Goal: Transaction & Acquisition: Purchase product/service

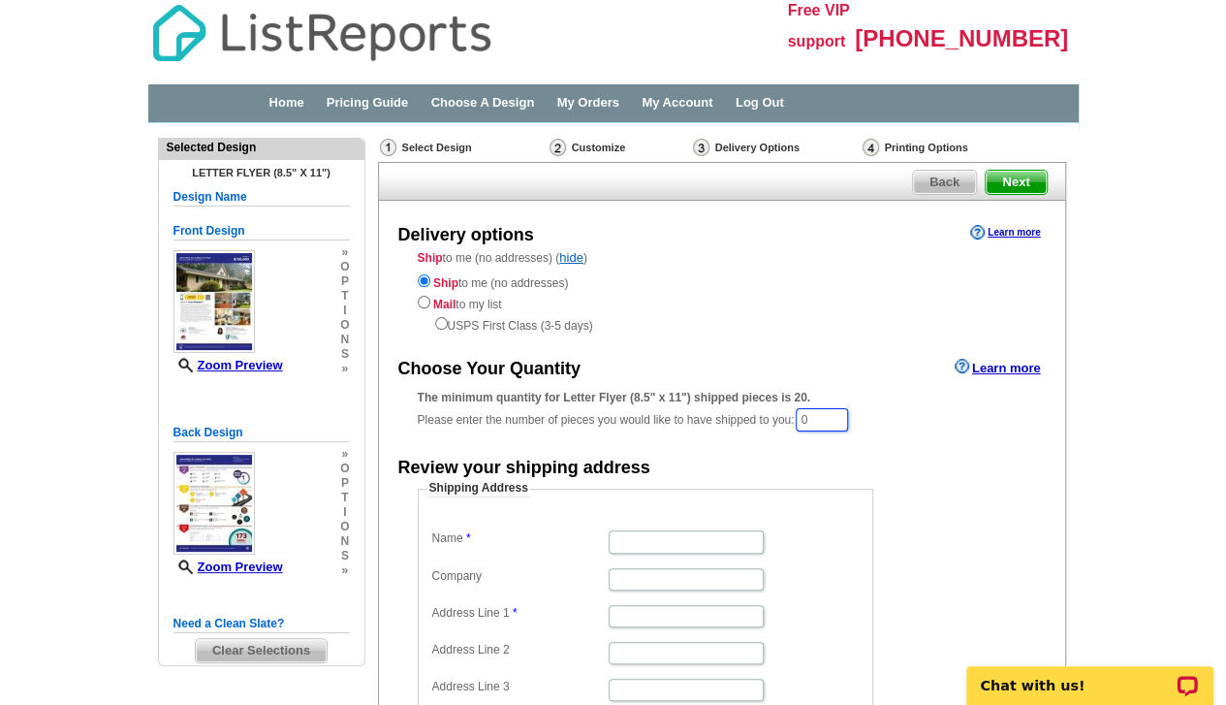
drag, startPoint x: 820, startPoint y: 420, endPoint x: 801, endPoint y: 416, distance: 19.8
click at [801, 416] on div "The minimum quantity for Letter Flyer (8.5" x 11") shipped pieces is 20. Please…" at bounding box center [722, 411] width 609 height 45
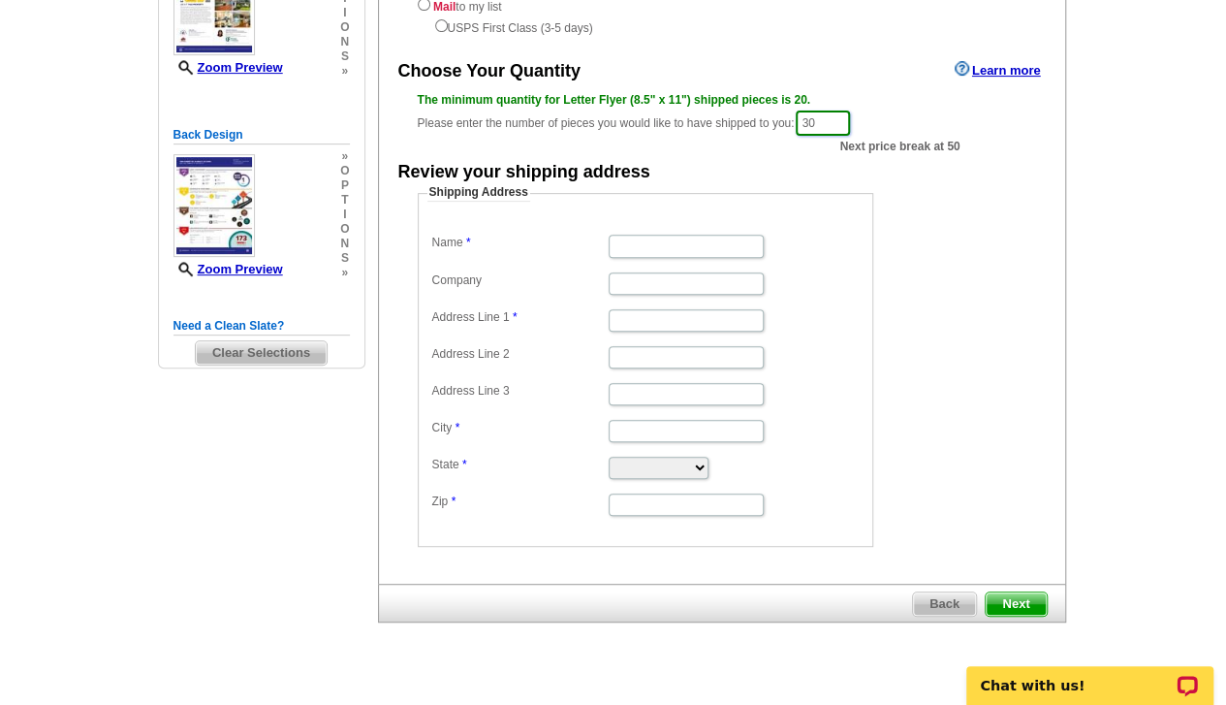
scroll to position [226, 0]
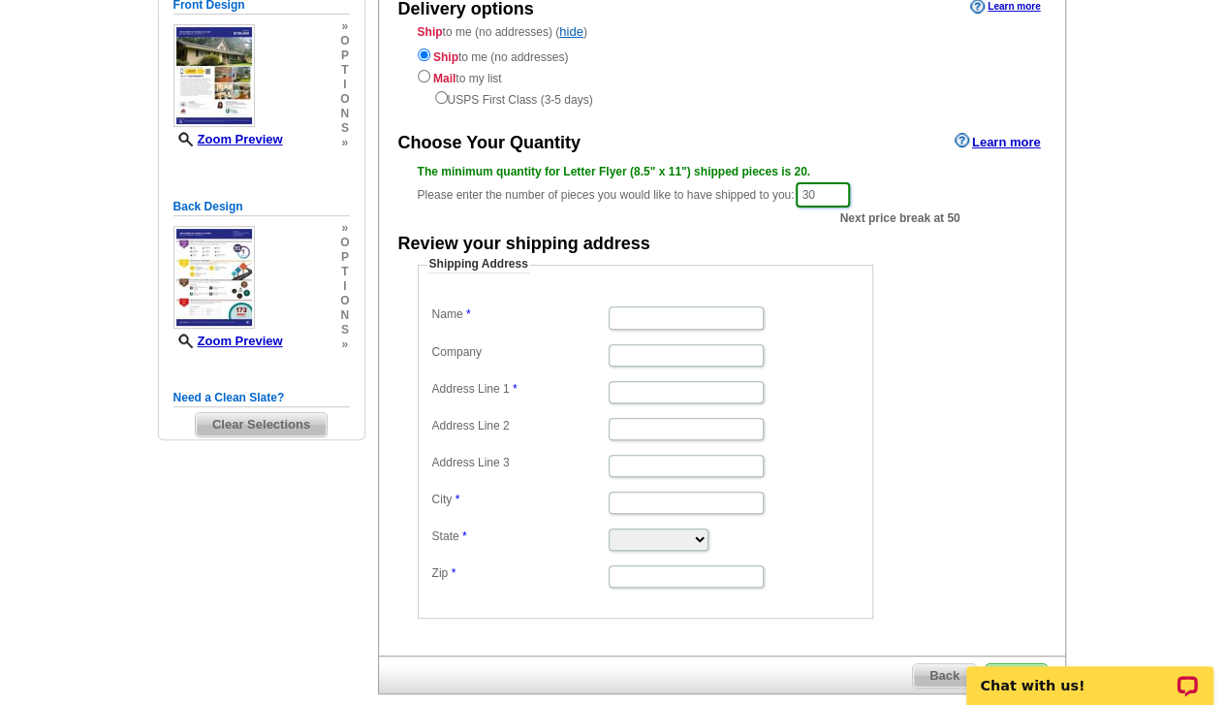
type input "30"
click at [686, 325] on input "Name" at bounding box center [686, 317] width 155 height 22
type input "Kim West"
type input "North Star Real Estate INC"
type input "1100 Volvo Pkwy"
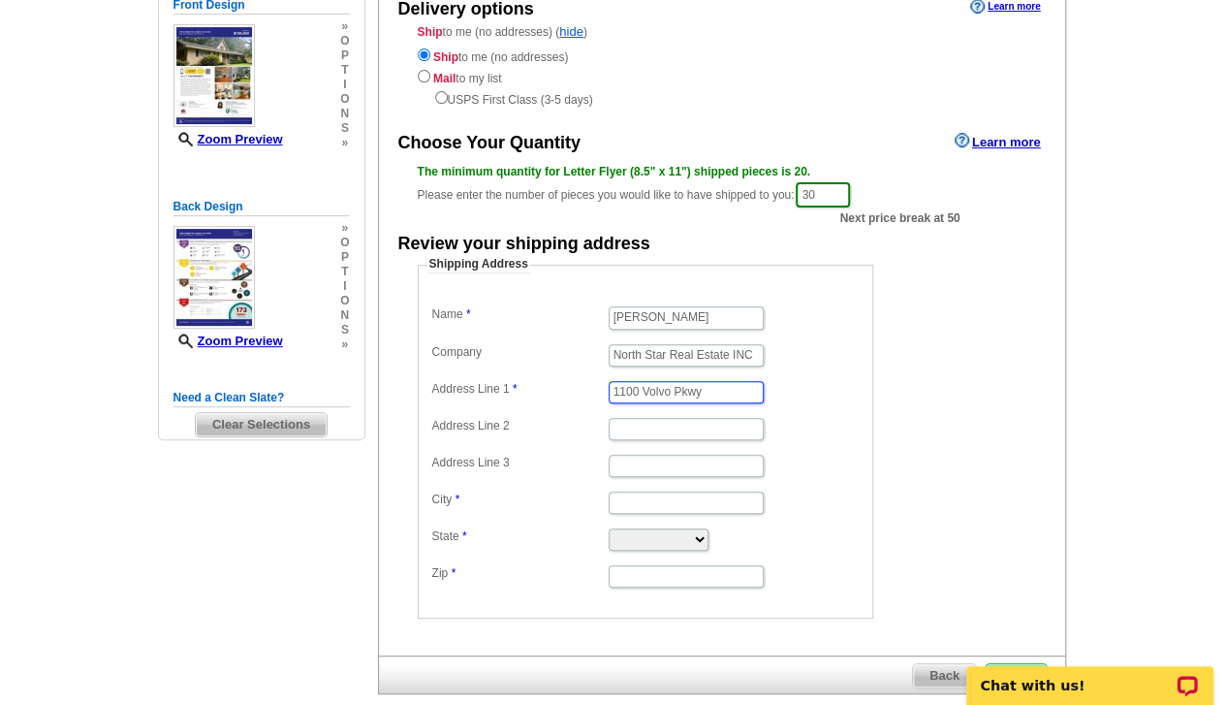
type input "Ste 330"
type input "Chesapeake"
select select "VA"
type input "23320"
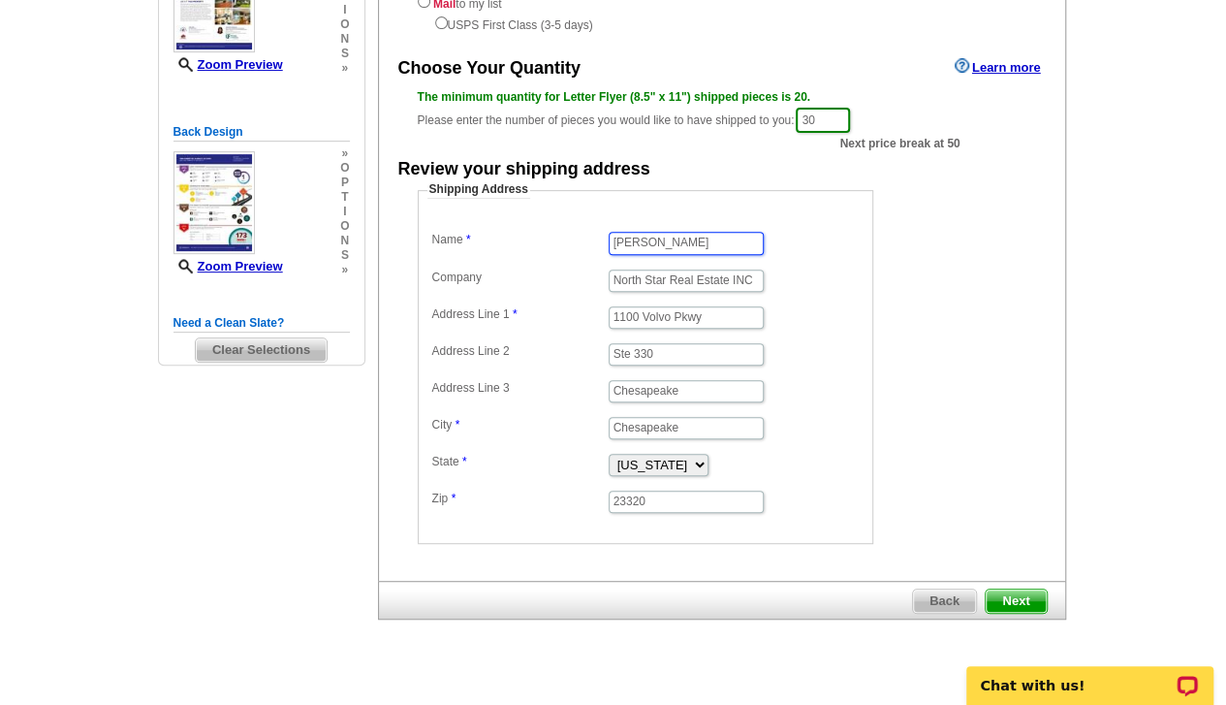
scroll to position [323, 0]
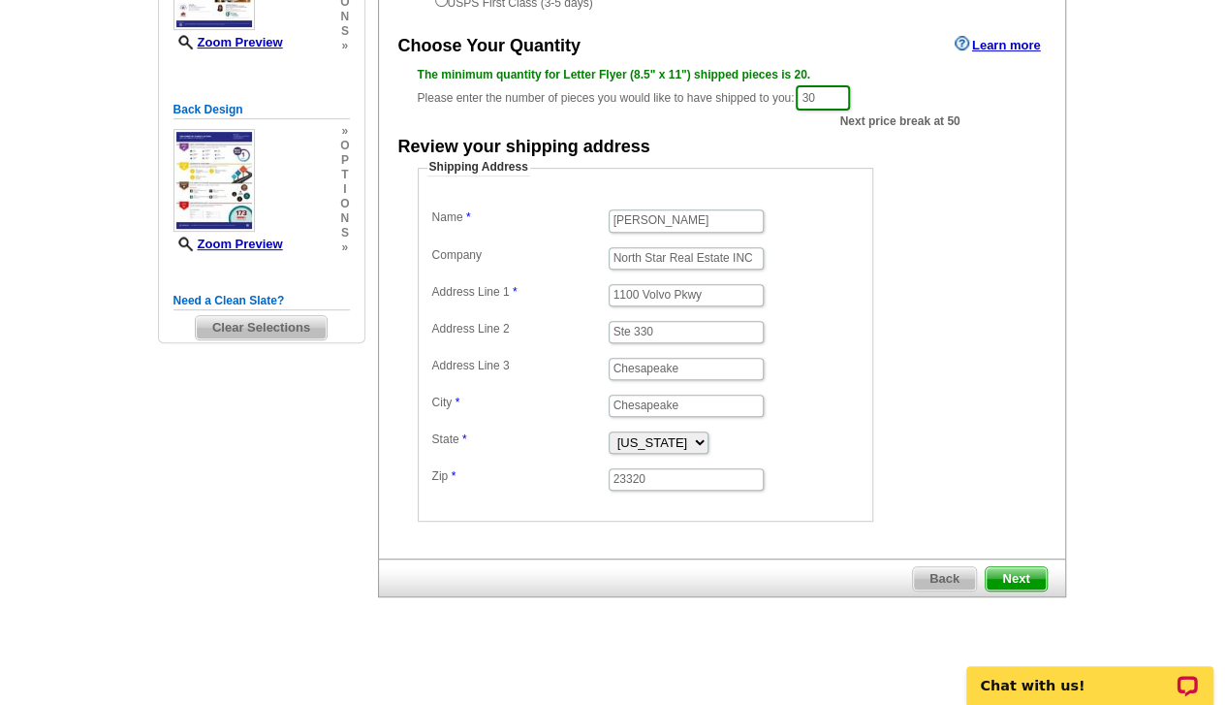
click at [1007, 567] on span "Next" at bounding box center [1016, 578] width 60 height 23
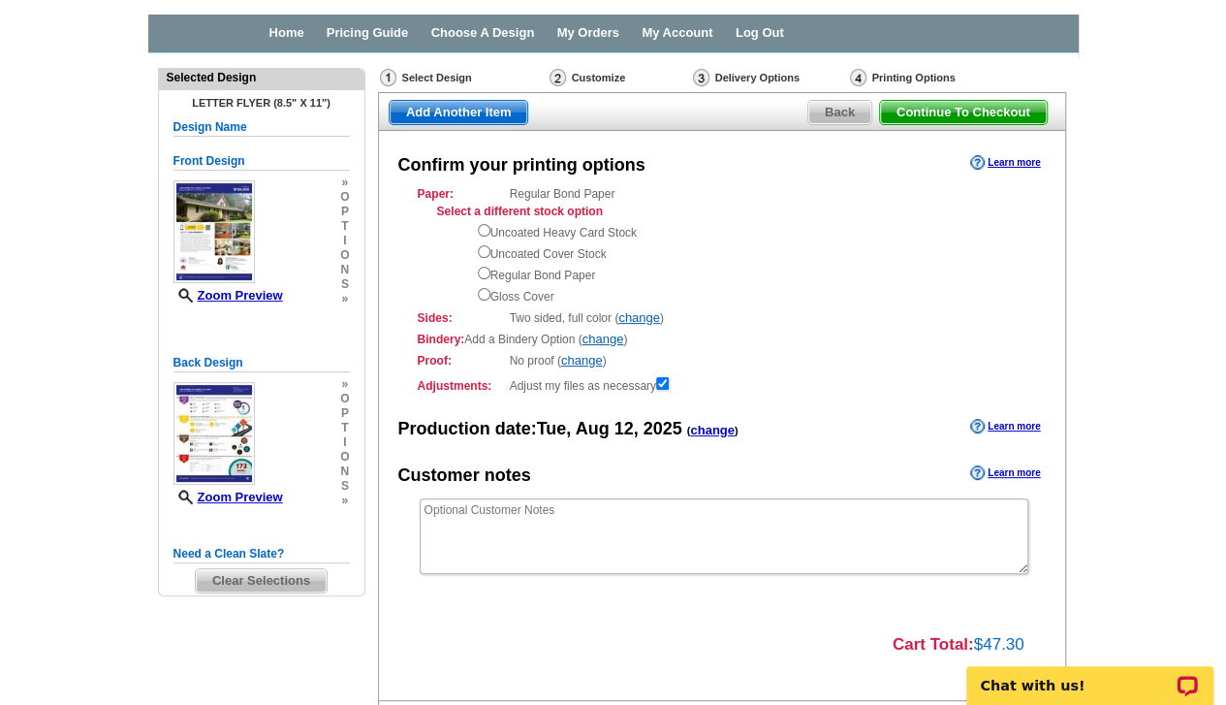
scroll to position [97, 0]
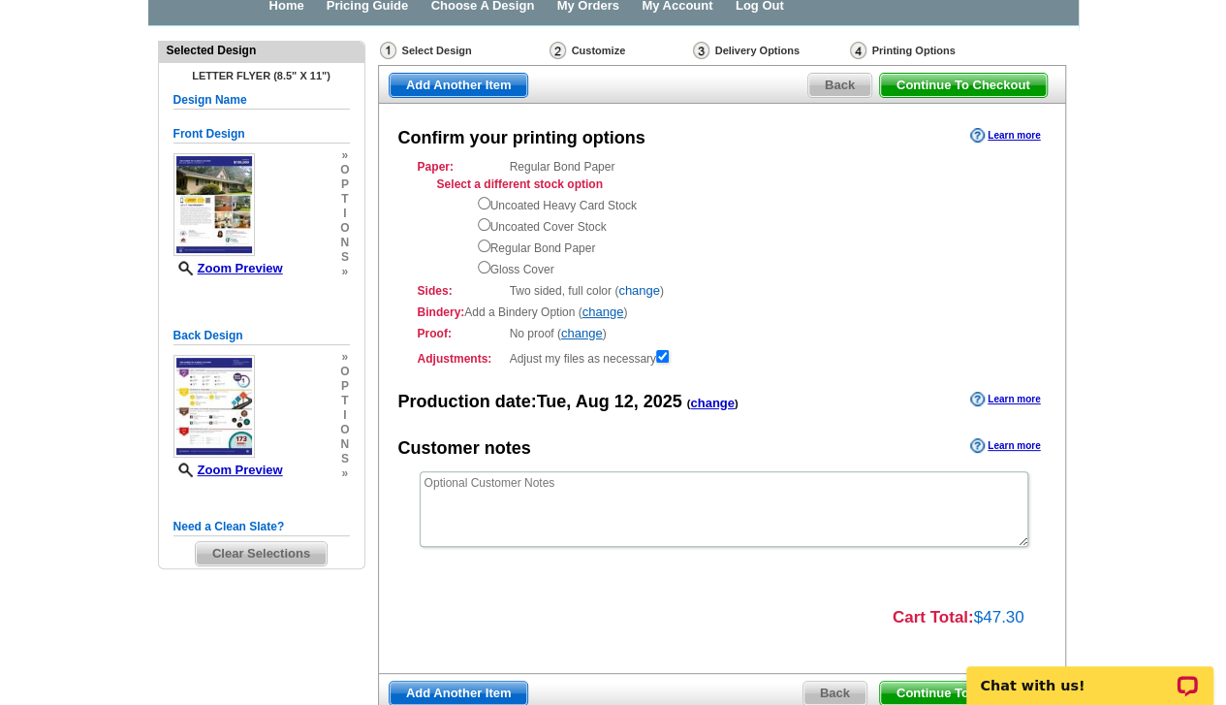
click at [642, 292] on link "change" at bounding box center [640, 290] width 42 height 15
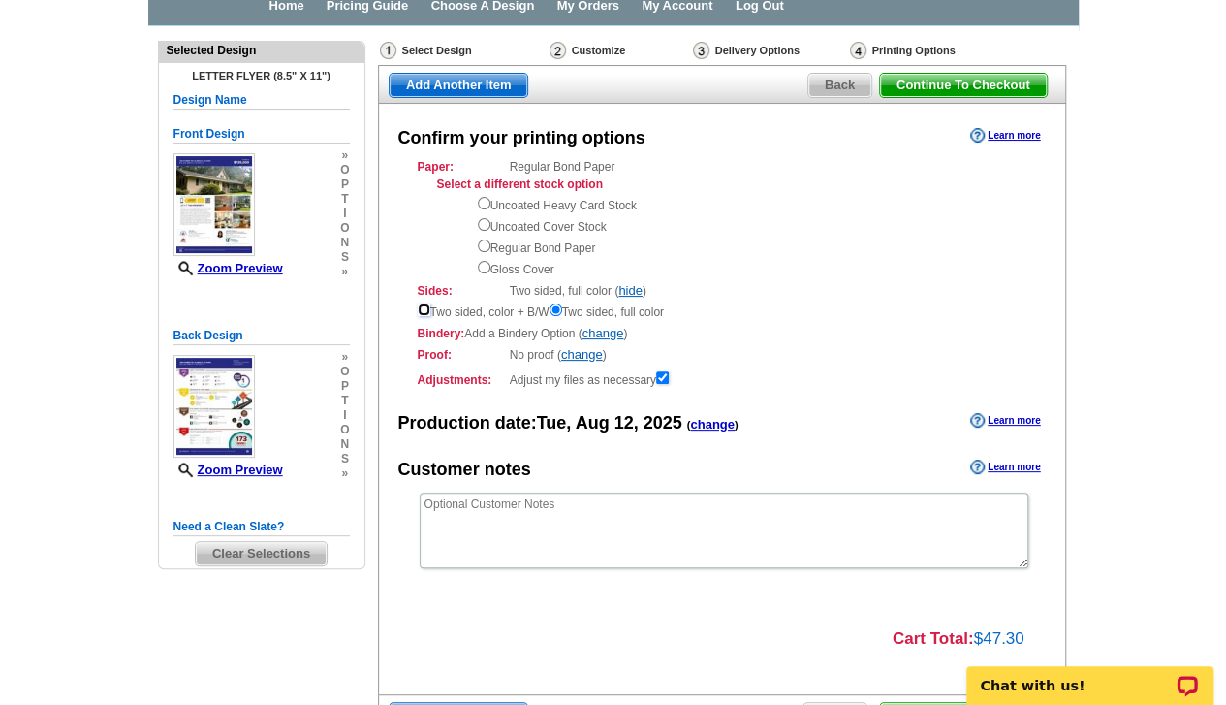
click at [423, 310] on input "radio" at bounding box center [424, 309] width 13 height 13
radio input "true"
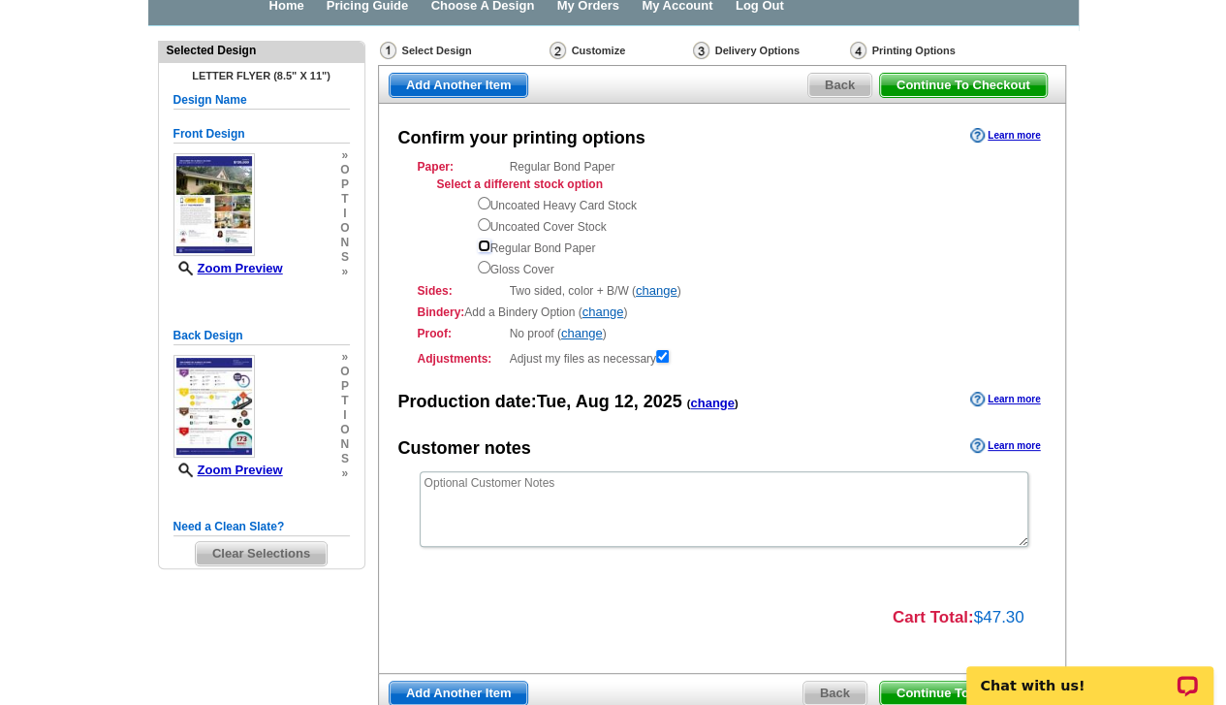
click at [483, 247] on input "radio" at bounding box center [484, 245] width 13 height 13
radio input "true"
